Goal: Information Seeking & Learning: Check status

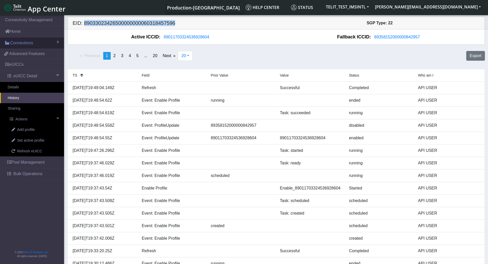
click at [25, 43] on span "Connections" at bounding box center [21, 43] width 23 height 6
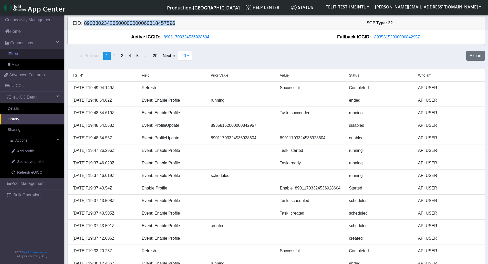
click at [16, 53] on span "List" at bounding box center [15, 54] width 6 height 6
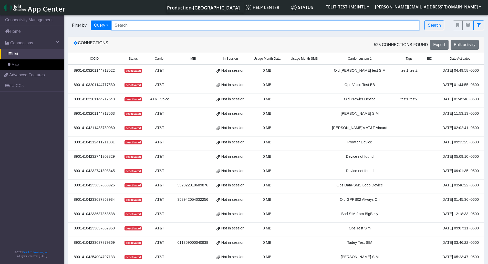
click at [163, 25] on input "Search..." at bounding box center [266, 26] width 308 height 10
paste input "89358151000008435599"
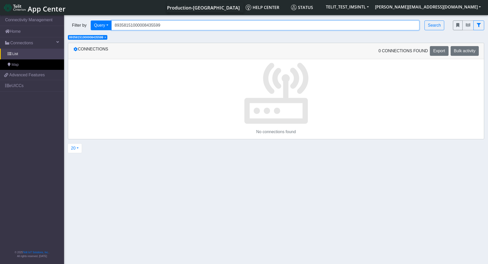
type input "89358151000008435599"
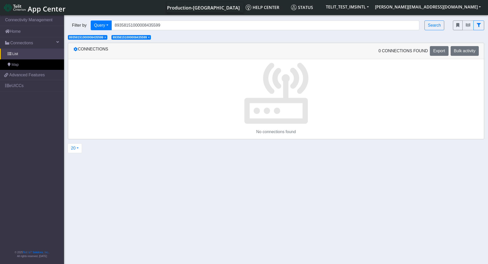
click at [106, 37] on span "×" at bounding box center [105, 38] width 2 height 4
click at [105, 37] on span "× 89358151000008435599" at bounding box center [87, 37] width 39 height 5
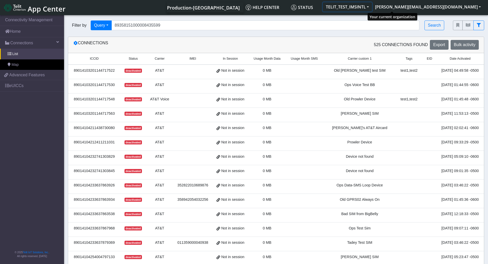
click at [372, 7] on button "TELIT_TEST_IMSINTL" at bounding box center [347, 6] width 49 height 9
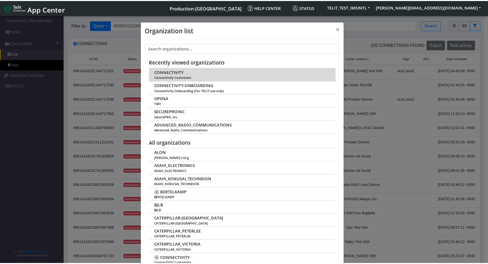
scroll to position [2, 0]
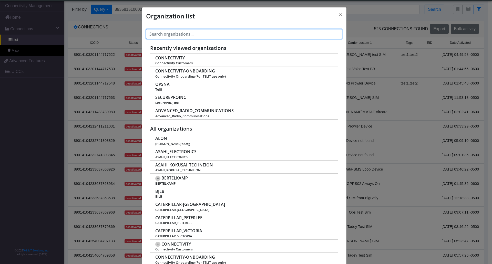
click at [204, 34] on input "text" at bounding box center [244, 34] width 196 height 10
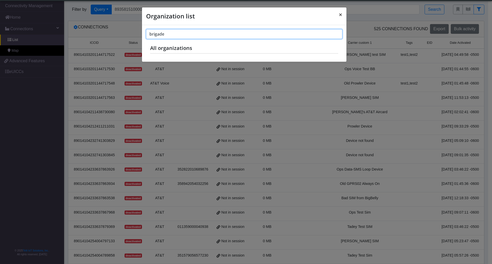
type input "brigade"
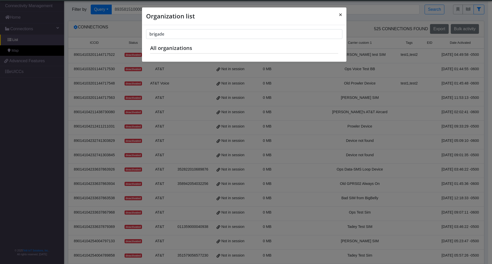
click at [340, 14] on span "×" at bounding box center [341, 14] width 4 height 8
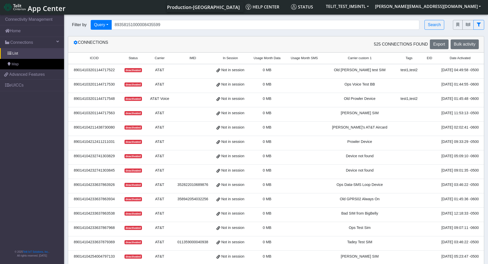
scroll to position [0, 0]
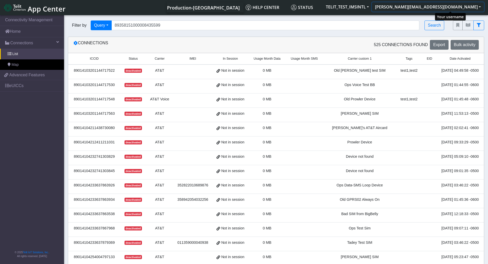
click at [477, 5] on button "[PERSON_NAME][EMAIL_ADDRESS][DOMAIN_NAME]" at bounding box center [428, 6] width 112 height 9
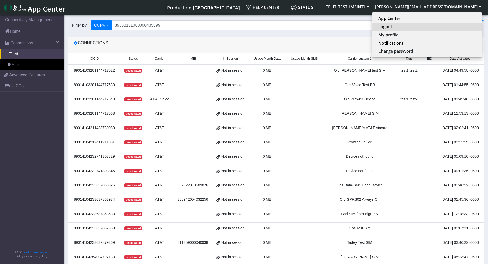
click at [434, 28] on button "Logout" at bounding box center [427, 27] width 110 height 8
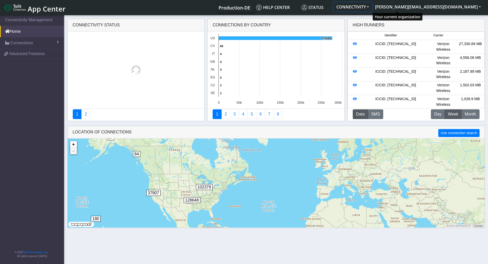
click at [372, 5] on button "CONNECTIVITY" at bounding box center [353, 6] width 39 height 9
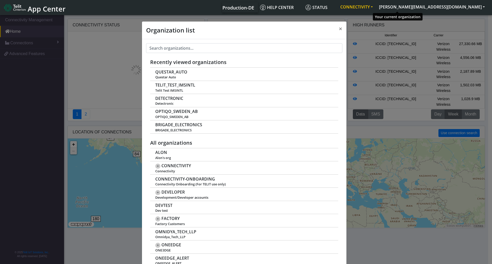
scroll to position [2, 0]
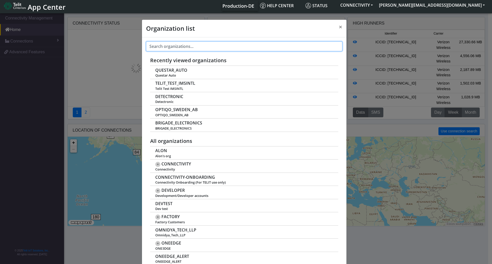
click at [256, 49] on input "text" at bounding box center [244, 47] width 196 height 10
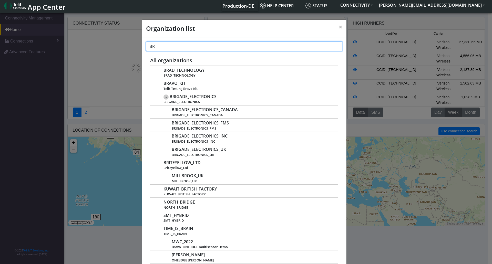
type input "B"
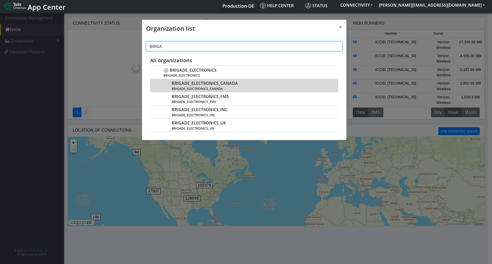
type input "BRIGA"
click at [217, 84] on span "BRIGADE_ELECTRONICS_CANADA" at bounding box center [205, 83] width 66 height 5
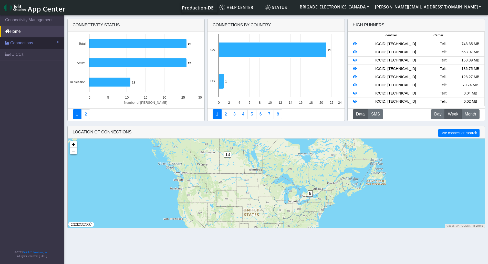
click at [18, 44] on span "Connections" at bounding box center [21, 43] width 23 height 6
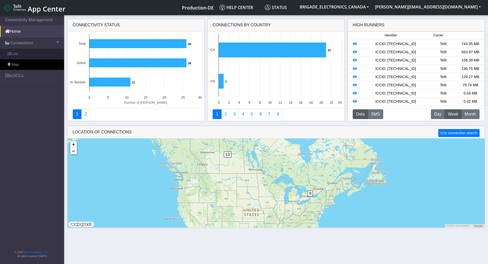
click at [16, 56] on span "List" at bounding box center [15, 54] width 6 height 6
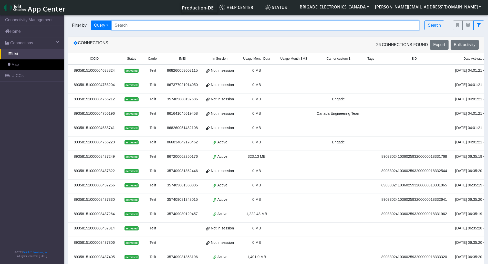
click at [163, 26] on input "Search..." at bounding box center [266, 26] width 308 height 10
paste input "89358151000008435599"
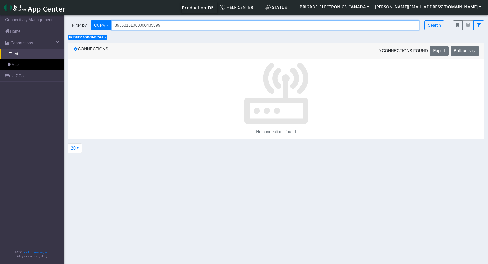
type input "89358151000008435599"
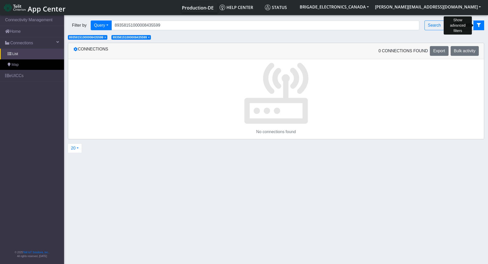
click at [482, 25] on button "fitlers menu" at bounding box center [479, 26] width 11 height 10
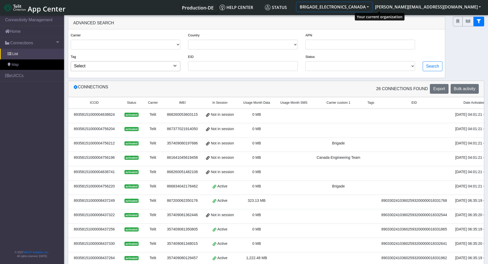
click at [360, 6] on button "BRIGADE_ELECTRONICS_CANADA" at bounding box center [334, 6] width 75 height 9
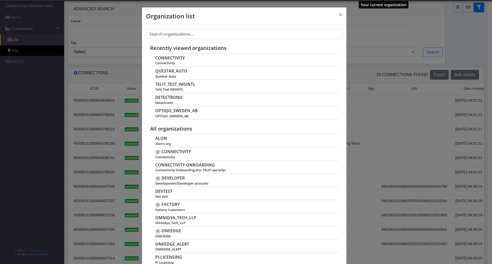
scroll to position [2, 0]
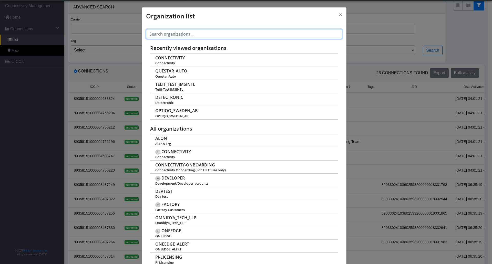
click at [209, 32] on input "text" at bounding box center [244, 34] width 196 height 10
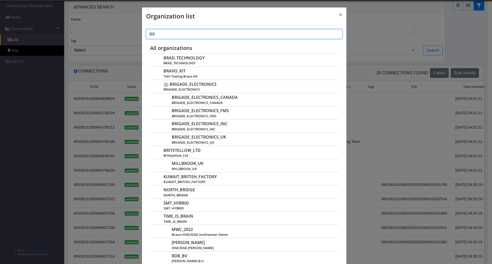
type input "B"
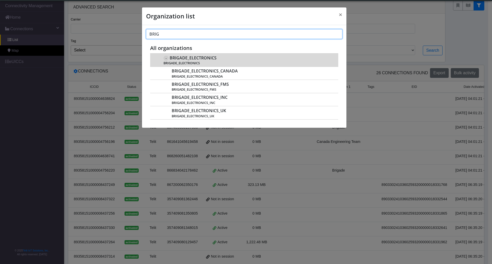
type input "BRIG"
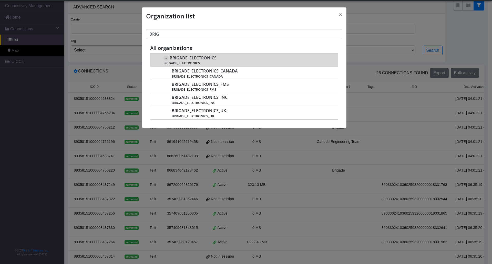
click at [188, 60] on span "BRIGADE_ELECTRONICS" at bounding box center [193, 58] width 47 height 5
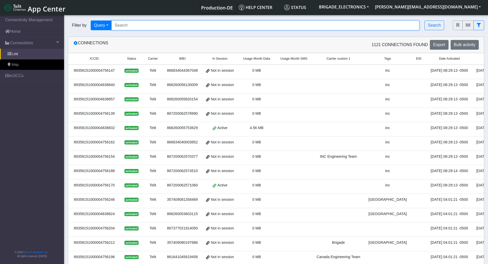
click at [139, 26] on input "Search..." at bounding box center [266, 26] width 308 height 10
paste input "89358151000008435599"
type input "89358151000008435599"
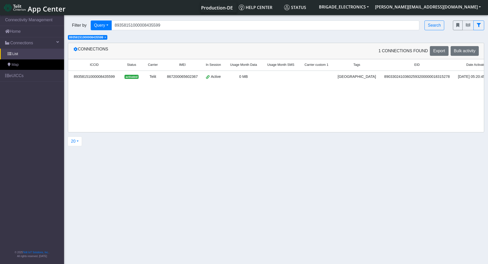
drag, startPoint x: 201, startPoint y: 88, endPoint x: 351, endPoint y: 101, distance: 150.5
click at [351, 101] on div "ICCID Status Carrier IMEI In Session Usage Month Data Usage Month SMS Carrier c…" at bounding box center [276, 95] width 416 height 73
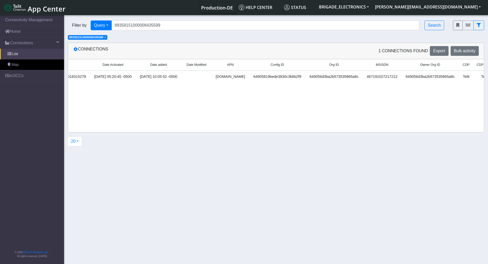
drag, startPoint x: 351, startPoint y: 94, endPoint x: 417, endPoint y: 100, distance: 65.7
click at [417, 100] on div "ICCID Status Carrier IMEI In Session Usage Month Data Usage Month SMS Carrier c…" at bounding box center [276, 95] width 416 height 73
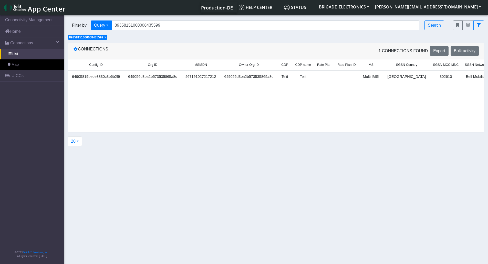
scroll to position [0, 591]
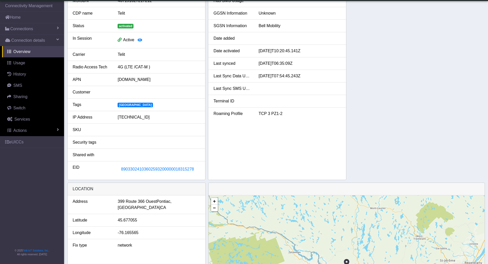
scroll to position [68, 0]
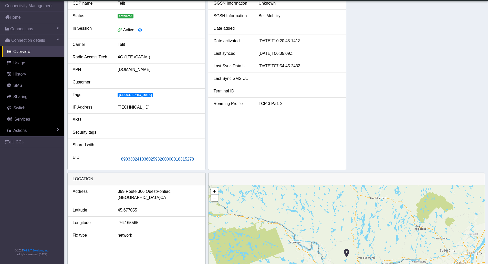
click at [154, 162] on span "89033024103602593200000018315278" at bounding box center [157, 159] width 73 height 4
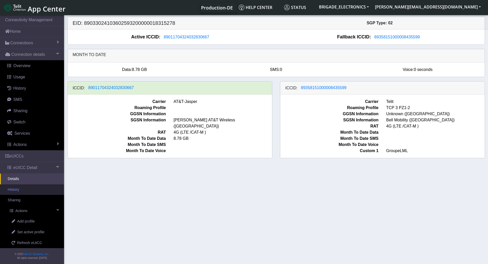
click at [15, 188] on link "History" at bounding box center [32, 190] width 64 height 11
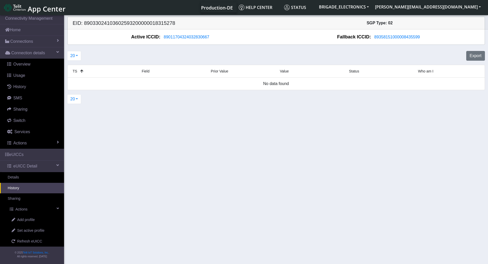
scroll to position [2, 0]
click at [22, 188] on link "History" at bounding box center [32, 188] width 64 height 11
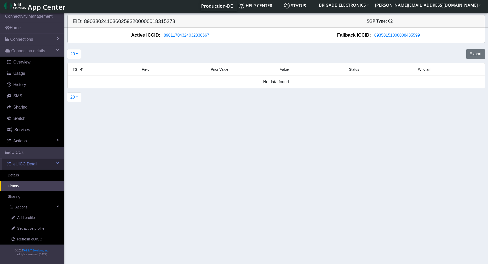
click at [55, 163] on link "eUICC Detail" at bounding box center [33, 164] width 62 height 11
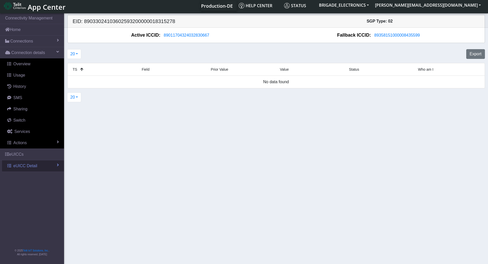
scroll to position [0, 0]
click at [55, 163] on link "eUICC Detail" at bounding box center [33, 165] width 62 height 11
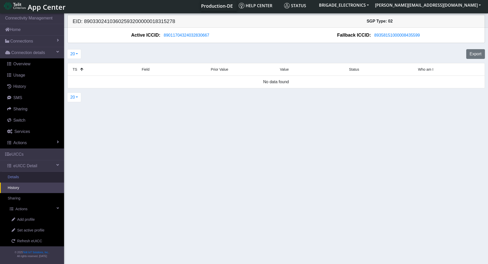
click at [12, 176] on link "Details" at bounding box center [32, 177] width 64 height 11
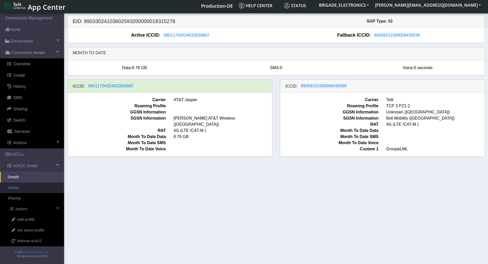
click at [18, 189] on link "History" at bounding box center [32, 188] width 64 height 11
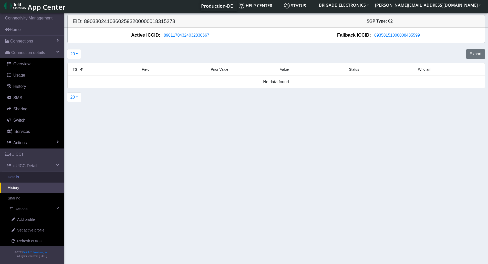
click at [15, 179] on link "Details" at bounding box center [32, 177] width 64 height 11
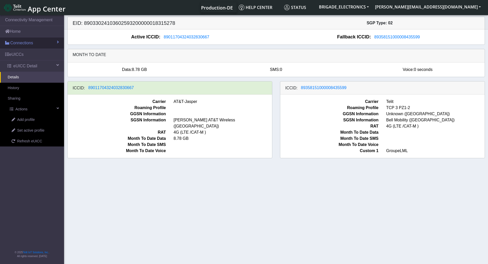
click at [41, 44] on link "Connections" at bounding box center [32, 42] width 64 height 11
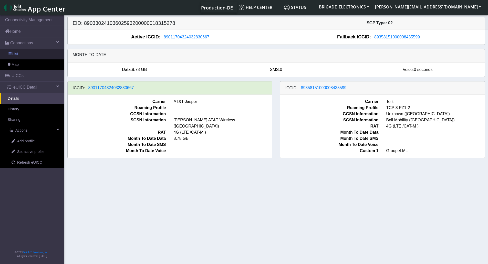
click at [22, 55] on link "List" at bounding box center [32, 54] width 64 height 11
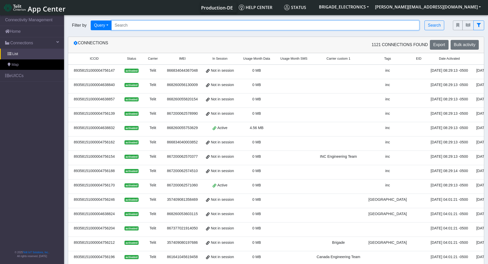
click at [183, 23] on input "Search..." at bounding box center [266, 26] width 308 height 10
paste input "89358151000008435912"
type input "89358151000008435912"
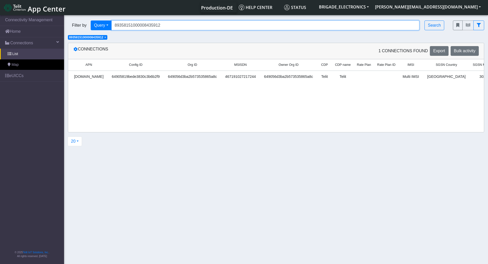
scroll to position [0, 604]
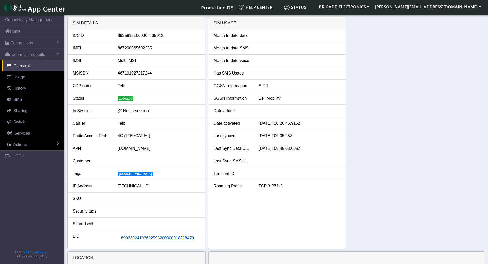
click at [152, 237] on span "89033024103602593200000018318479" at bounding box center [157, 238] width 73 height 4
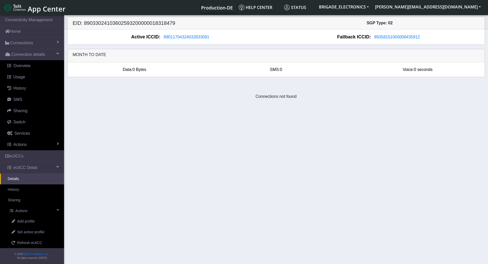
click at [152, 237] on section "Connectivity Management Home Connections List Map Connection details Overview U…" at bounding box center [244, 140] width 488 height 252
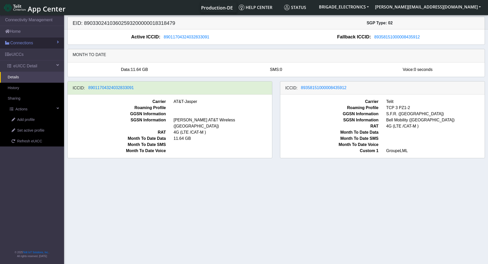
click at [30, 43] on span "Connections" at bounding box center [21, 43] width 23 height 6
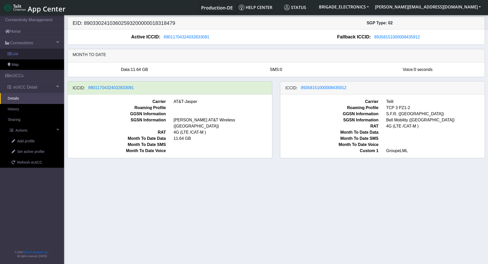
click at [13, 55] on span "List" at bounding box center [15, 54] width 6 height 6
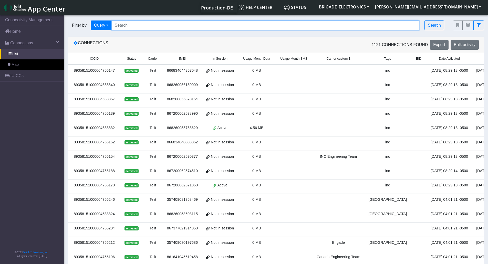
click at [192, 24] on input "Search..." at bounding box center [266, 26] width 308 height 10
paste input "89358151000008435599"
type input "89358151000008435599"
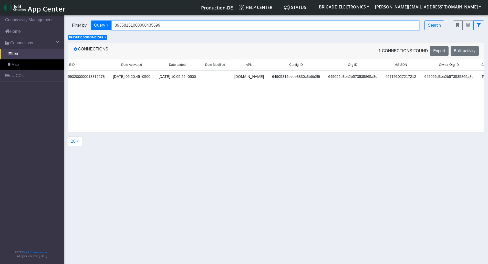
scroll to position [0, 591]
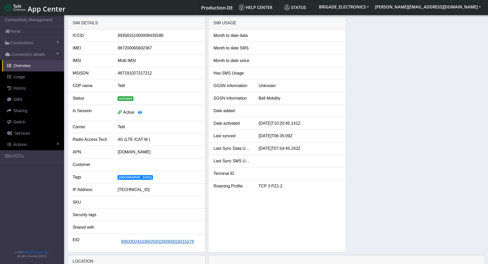
click at [170, 244] on span "89033024103602593200000018315278" at bounding box center [157, 242] width 73 height 4
